Goal: Ask a question: Seek information or help from site administrators or community

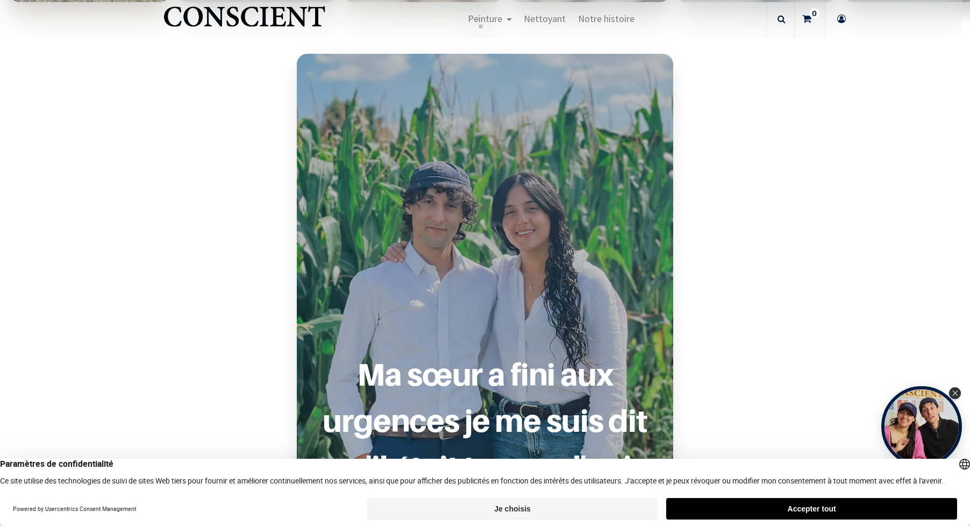
scroll to position [753, 0]
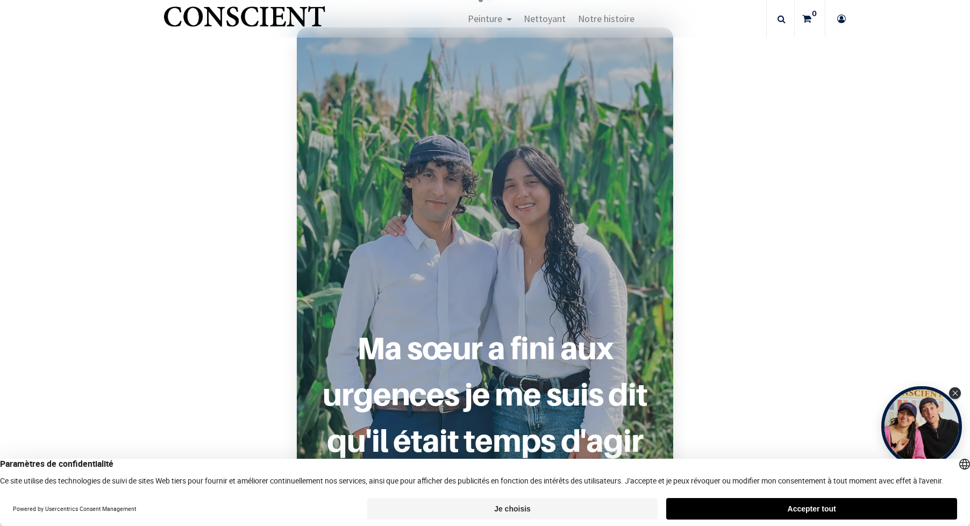
click at [710, 505] on button "Accepter tout" at bounding box center [811, 509] width 291 height 22
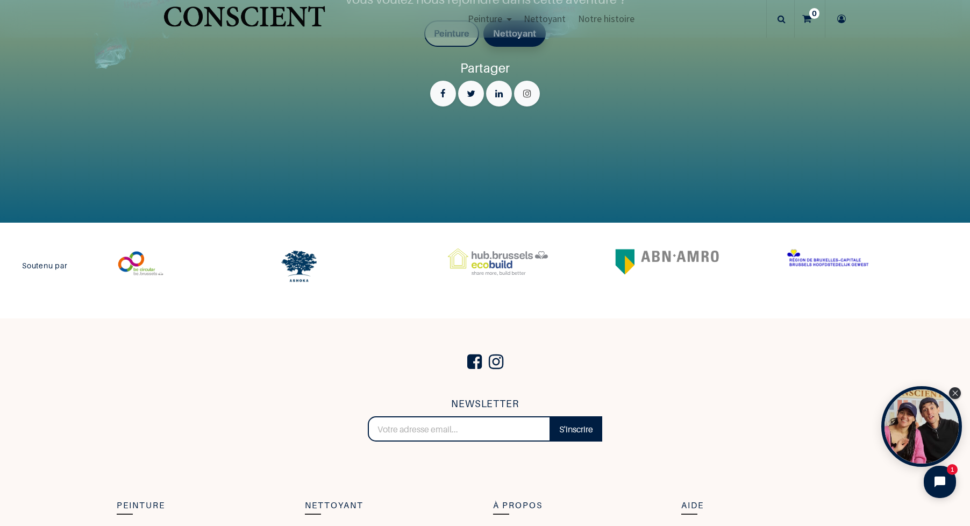
scroll to position [2376, 0]
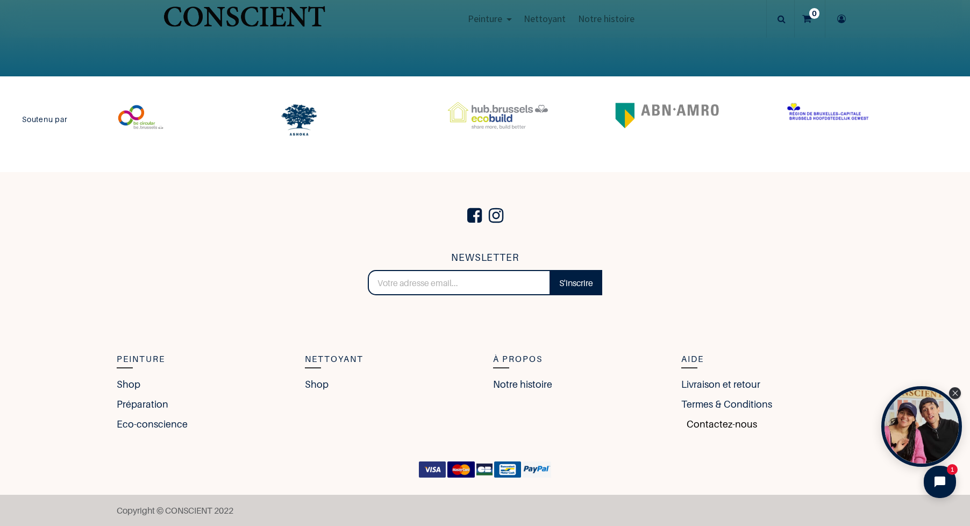
click at [692, 425] on link "Contactez-nous" at bounding box center [719, 424] width 76 height 15
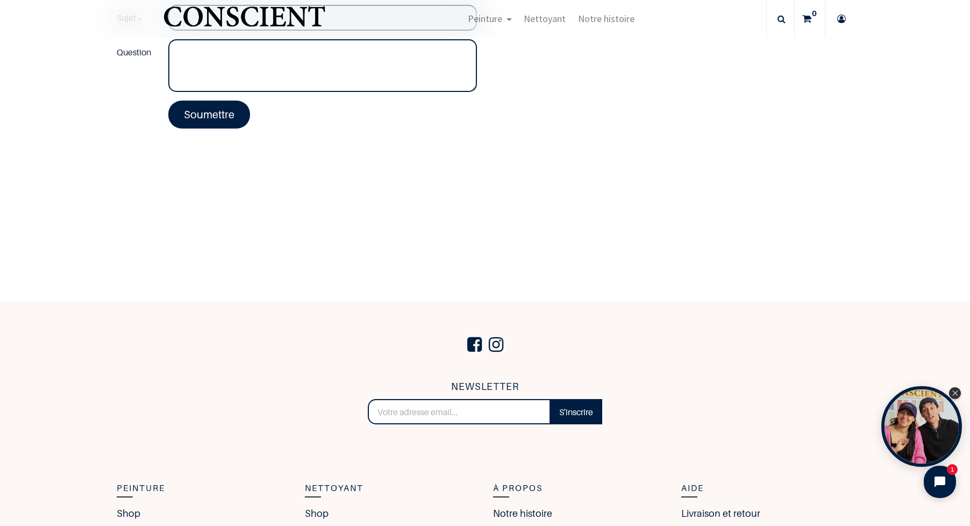
scroll to position [367, 0]
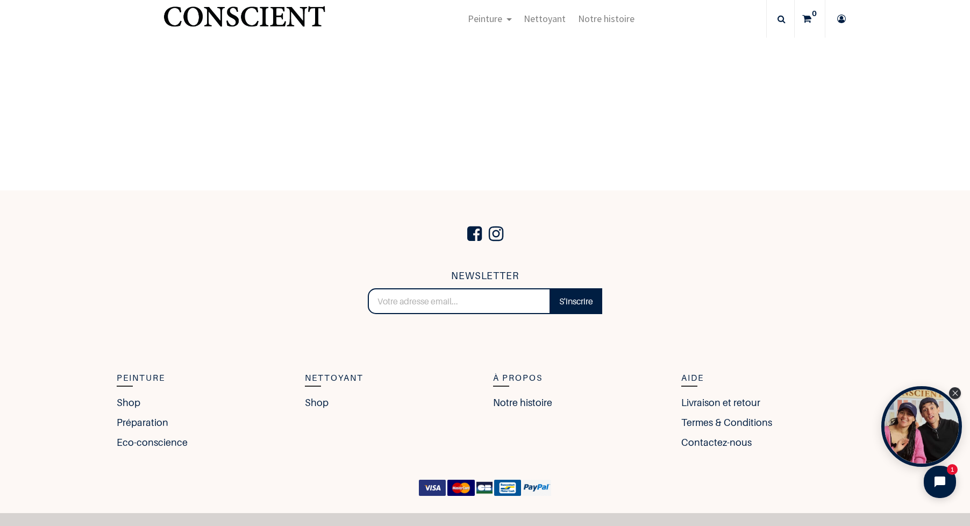
scroll to position [2066, 0]
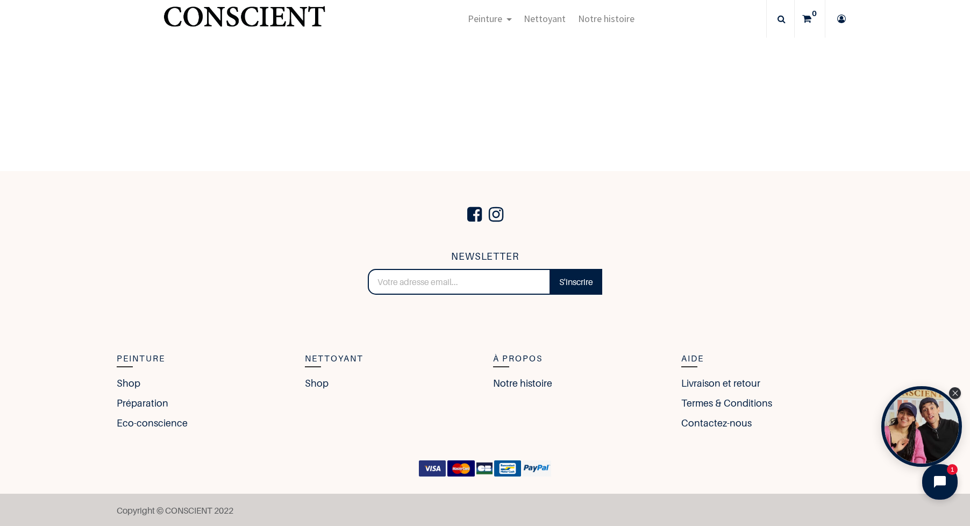
click at [944, 480] on icon "Open chat widget" at bounding box center [946, 482] width 10 height 10
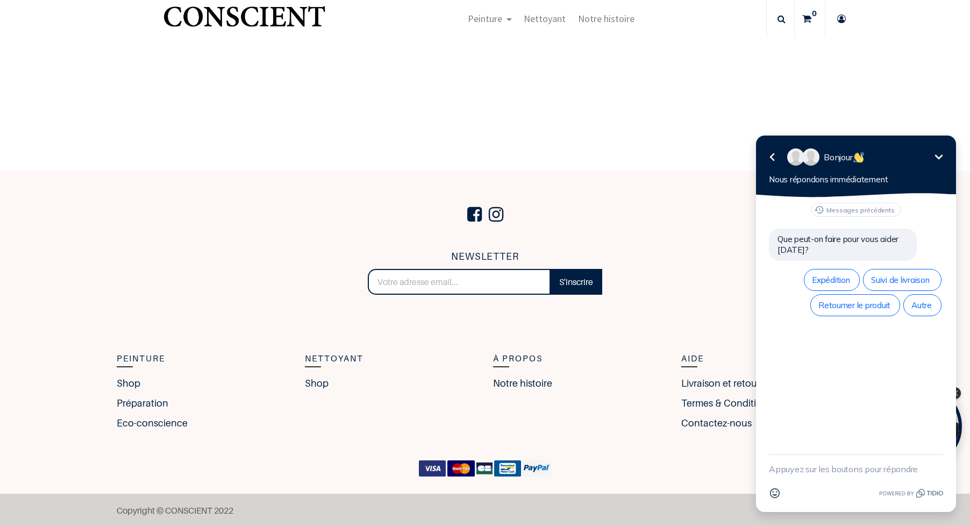
click at [808, 472] on textarea "New message" at bounding box center [856, 469] width 174 height 28
type textarea "Bonjour,"
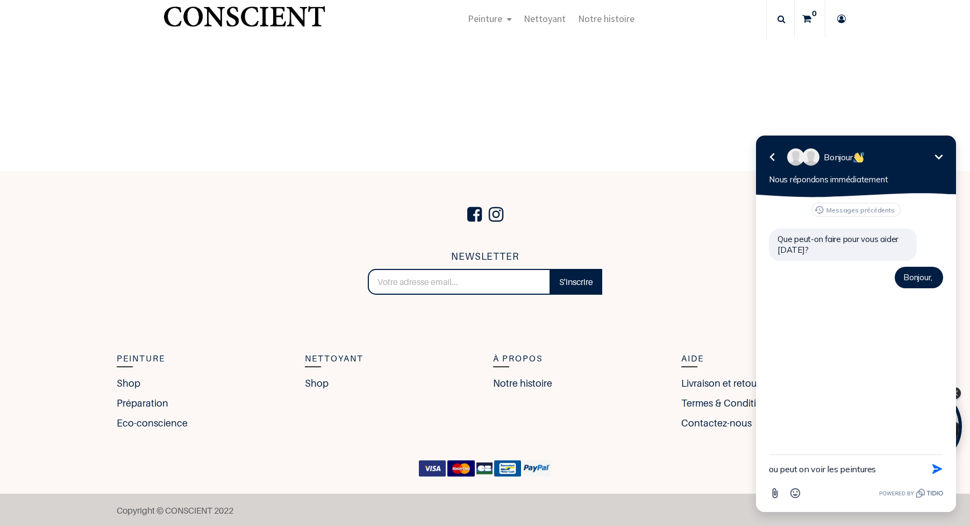
type textarea "ou peut on voir les peintures ?"
type textarea "µ"
type textarea "ou peut-on les acheter ?"
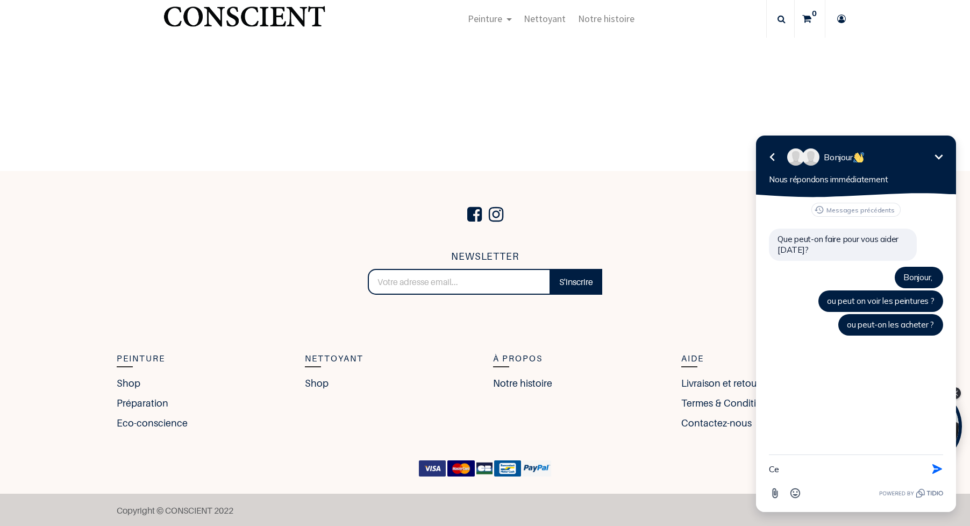
type textarea "C"
click at [618, 188] on div at bounding box center [485, 210] width 737 height 45
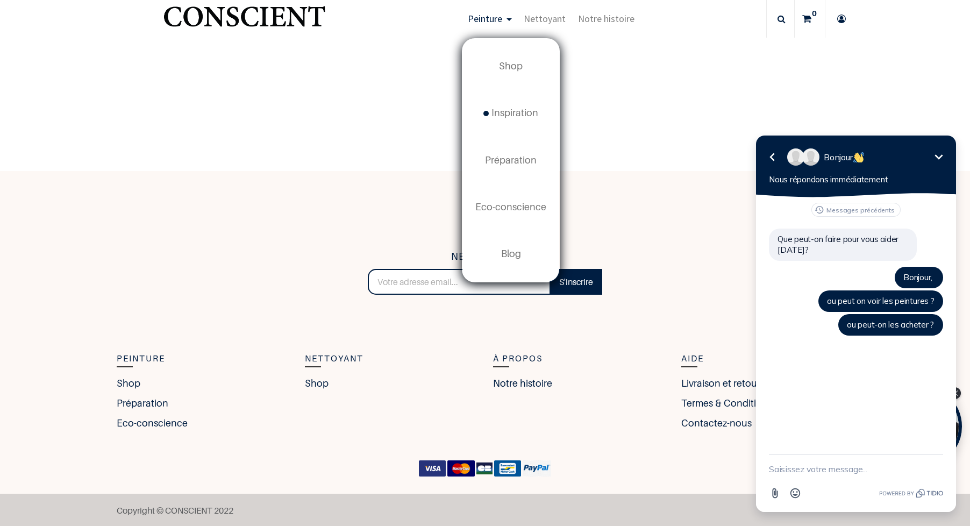
click at [490, 20] on span "Peinture" at bounding box center [485, 18] width 34 height 12
click at [502, 66] on span "Shop" at bounding box center [511, 65] width 24 height 11
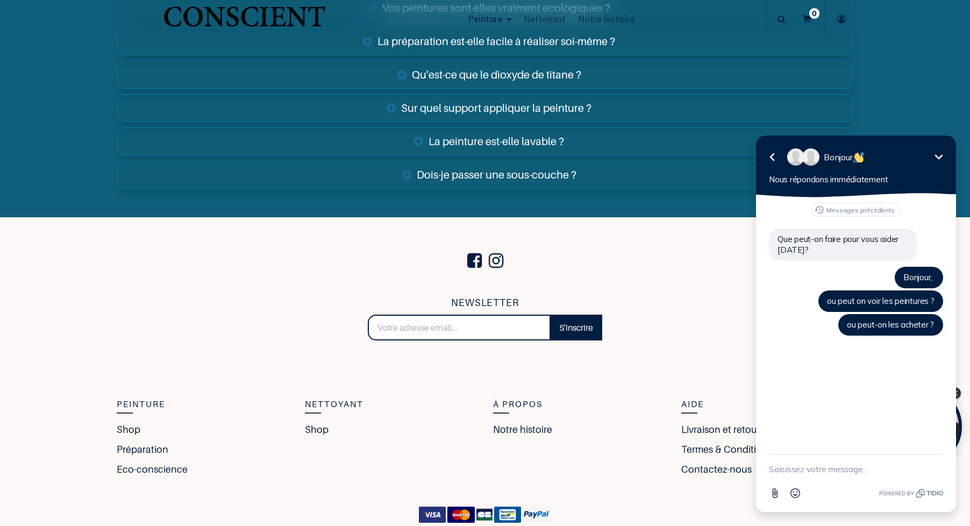
scroll to position [4164, 0]
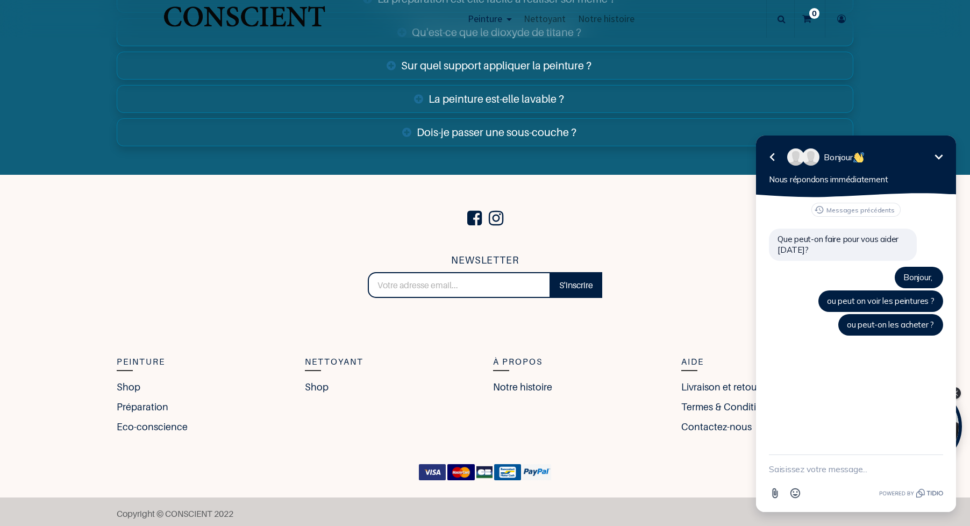
click at [833, 474] on textarea "New message" at bounding box center [856, 469] width 174 height 28
drag, startPoint x: 710, startPoint y: 260, endPoint x: 439, endPoint y: 201, distance: 277.4
click at [707, 260] on div "NEWSLETTER S'inscrire Merci Peinture Shop Préparation Eco-conscience Nettoyant …" at bounding box center [485, 353] width 753 height 200
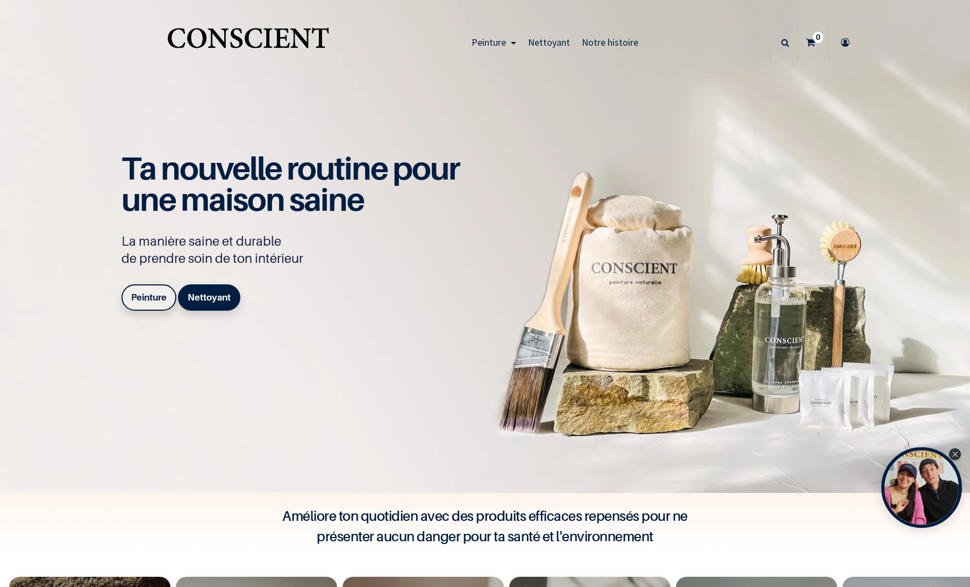
scroll to position [66, 0]
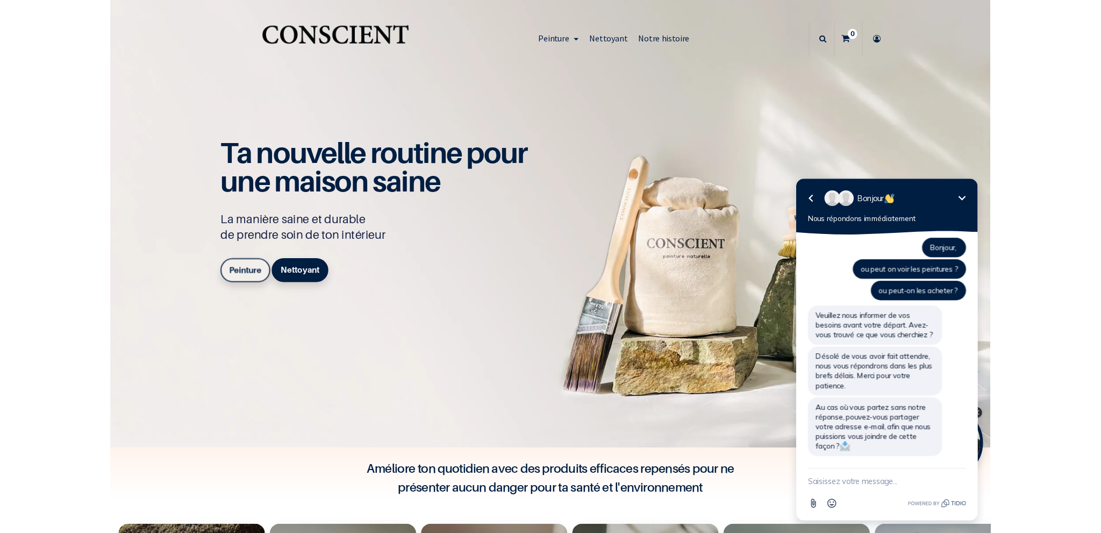
scroll to position [125, 0]
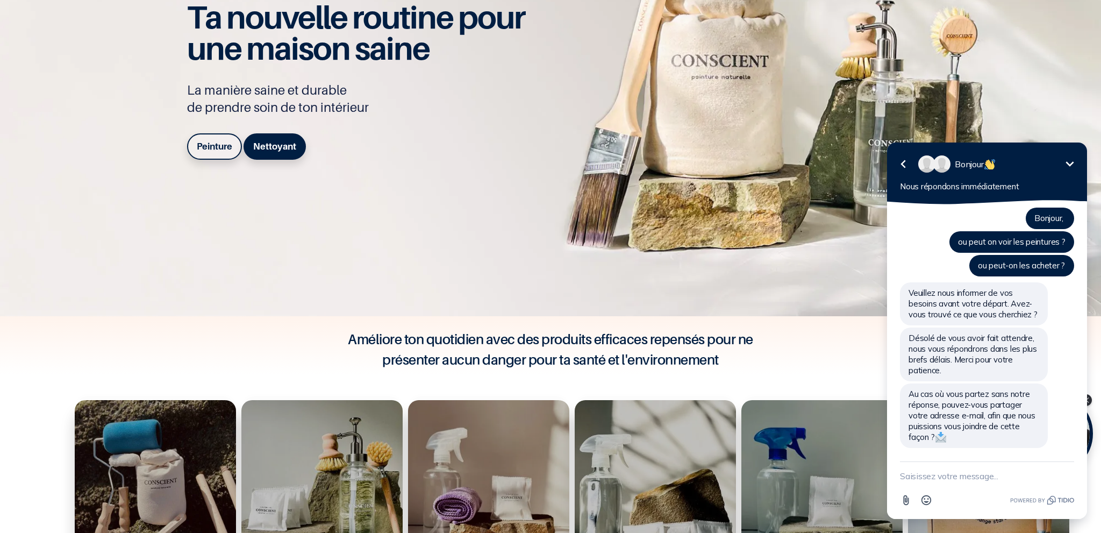
click at [956, 476] on textarea "New message" at bounding box center [987, 476] width 174 height 28
type textarea "ce serait plus simple par téléphone."
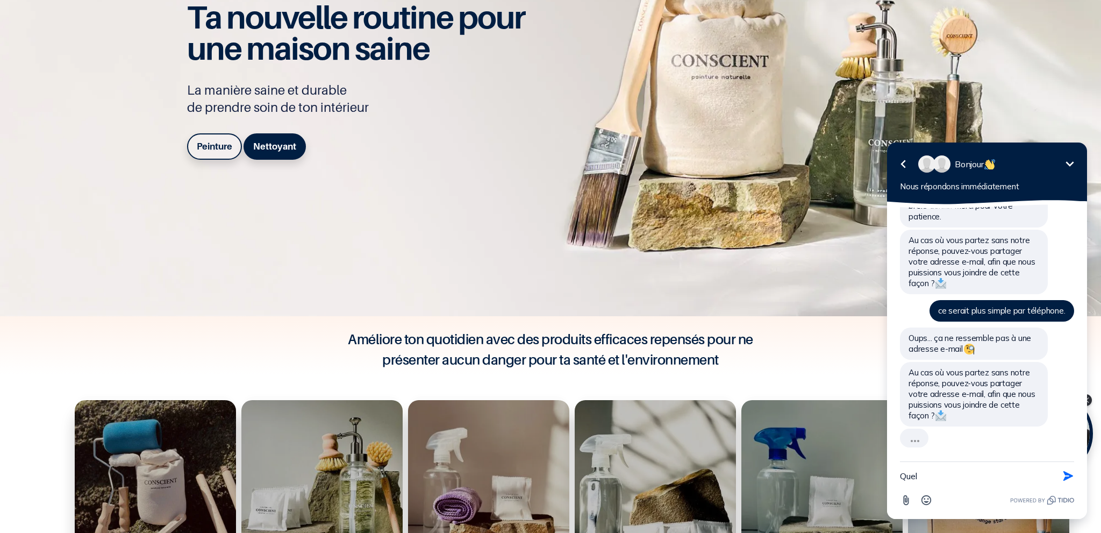
scroll to position [198, 0]
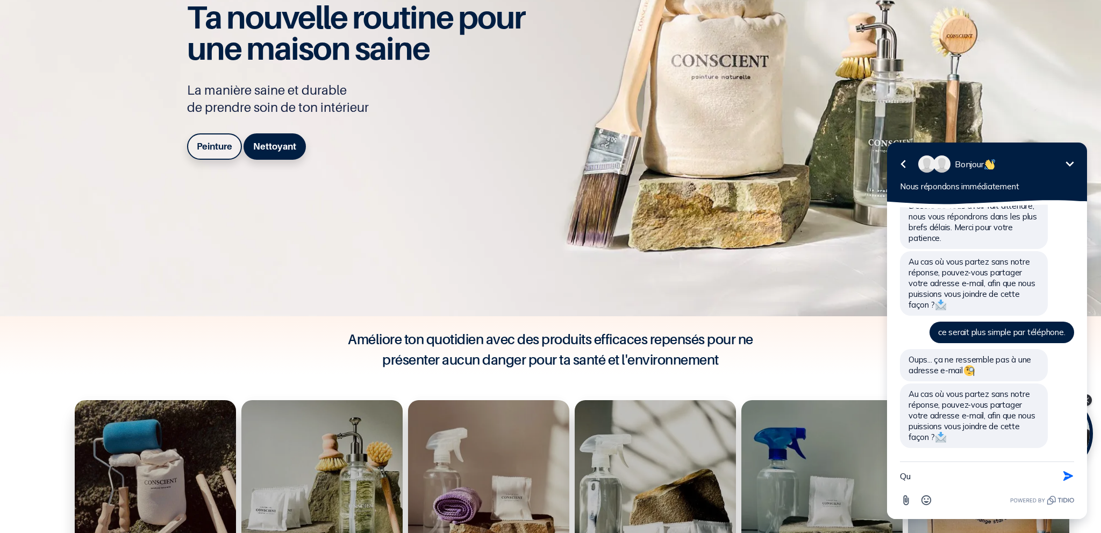
type textarea "Q"
type textarea "Avez-vous un numéro de téléphone ?"
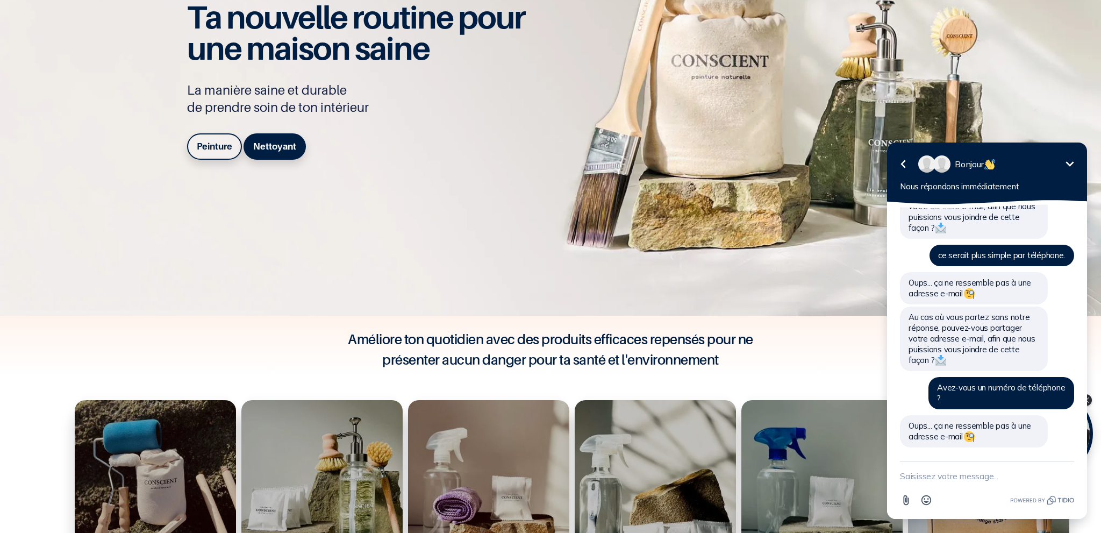
scroll to position [275, 0]
type textarea "Ca ne fonctionne pas cette pseudi IA"
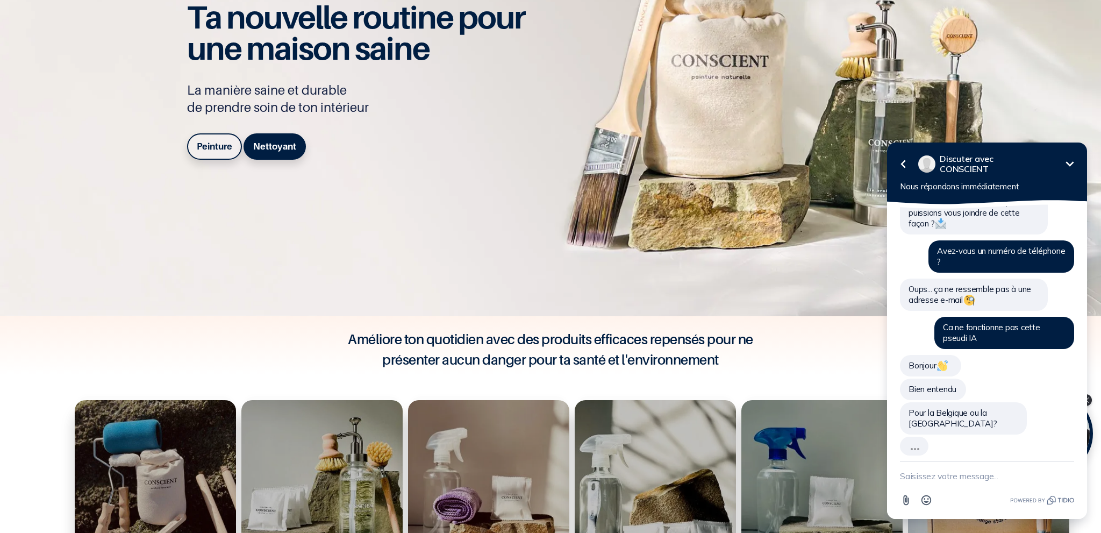
scroll to position [388, 0]
